Goal: Browse casually: Explore the website without a specific task or goal

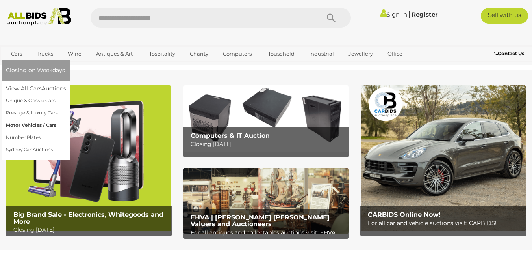
click at [17, 124] on link "Motor Vehicles / Cars" at bounding box center [36, 125] width 60 height 12
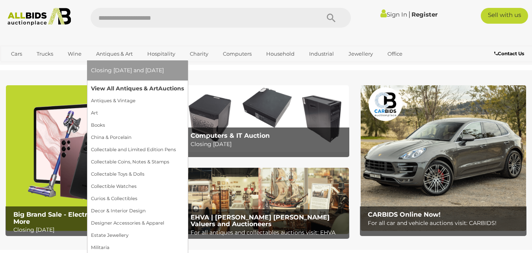
click at [135, 87] on link "View All Antiques & Art Auctions" at bounding box center [137, 88] width 93 height 12
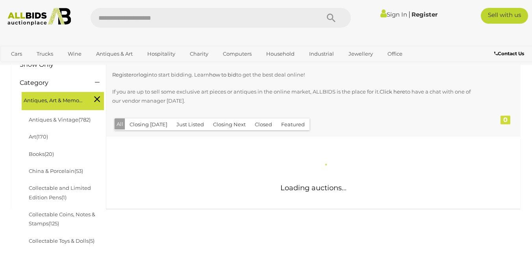
scroll to position [118, 0]
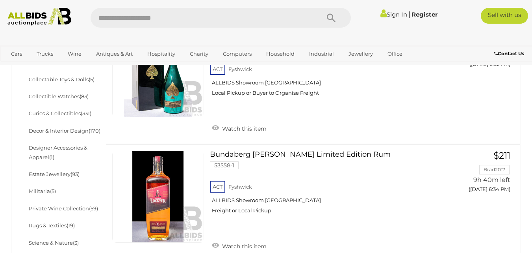
scroll to position [355, 0]
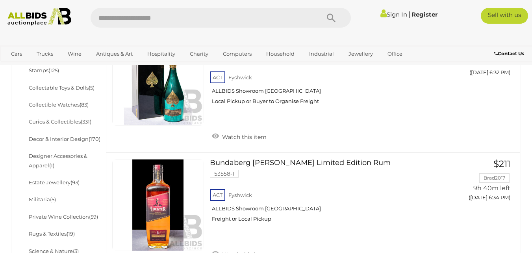
click at [56, 182] on link "Estate Jewellery (93)" at bounding box center [54, 182] width 51 height 6
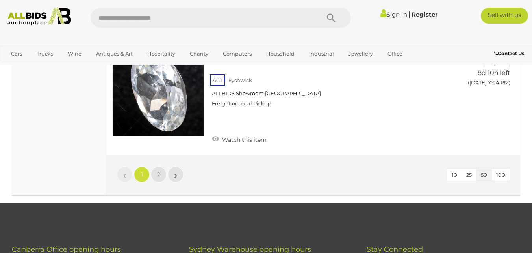
scroll to position [6029, 0]
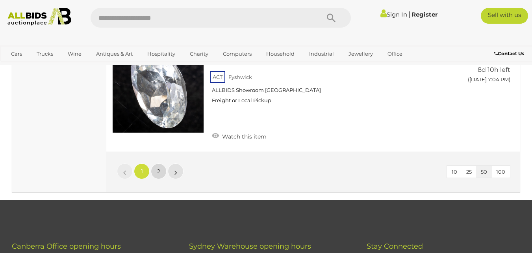
click at [162, 163] on link "2" at bounding box center [159, 171] width 16 height 16
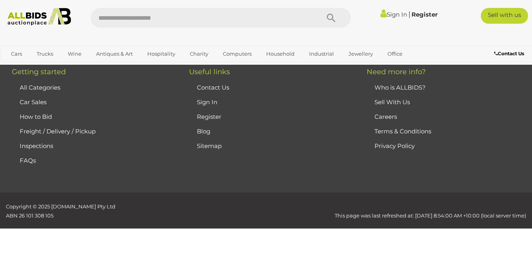
scroll to position [52, 0]
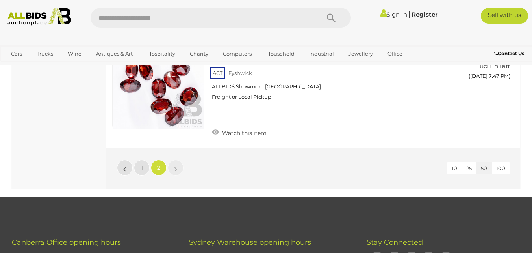
scroll to position [5096, 0]
